Goal: Task Accomplishment & Management: Manage account settings

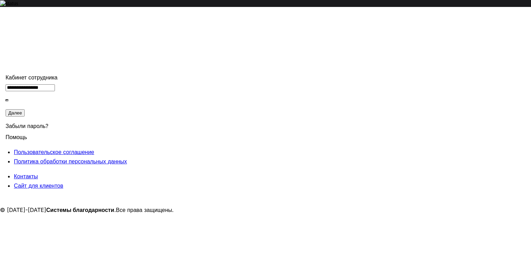
type input "******"
click at [107, 26] on icon at bounding box center [103, 29] width 7 height 7
click at [114, 19] on img at bounding box center [106, 15] width 17 height 17
